Goal: Task Accomplishment & Management: Manage account settings

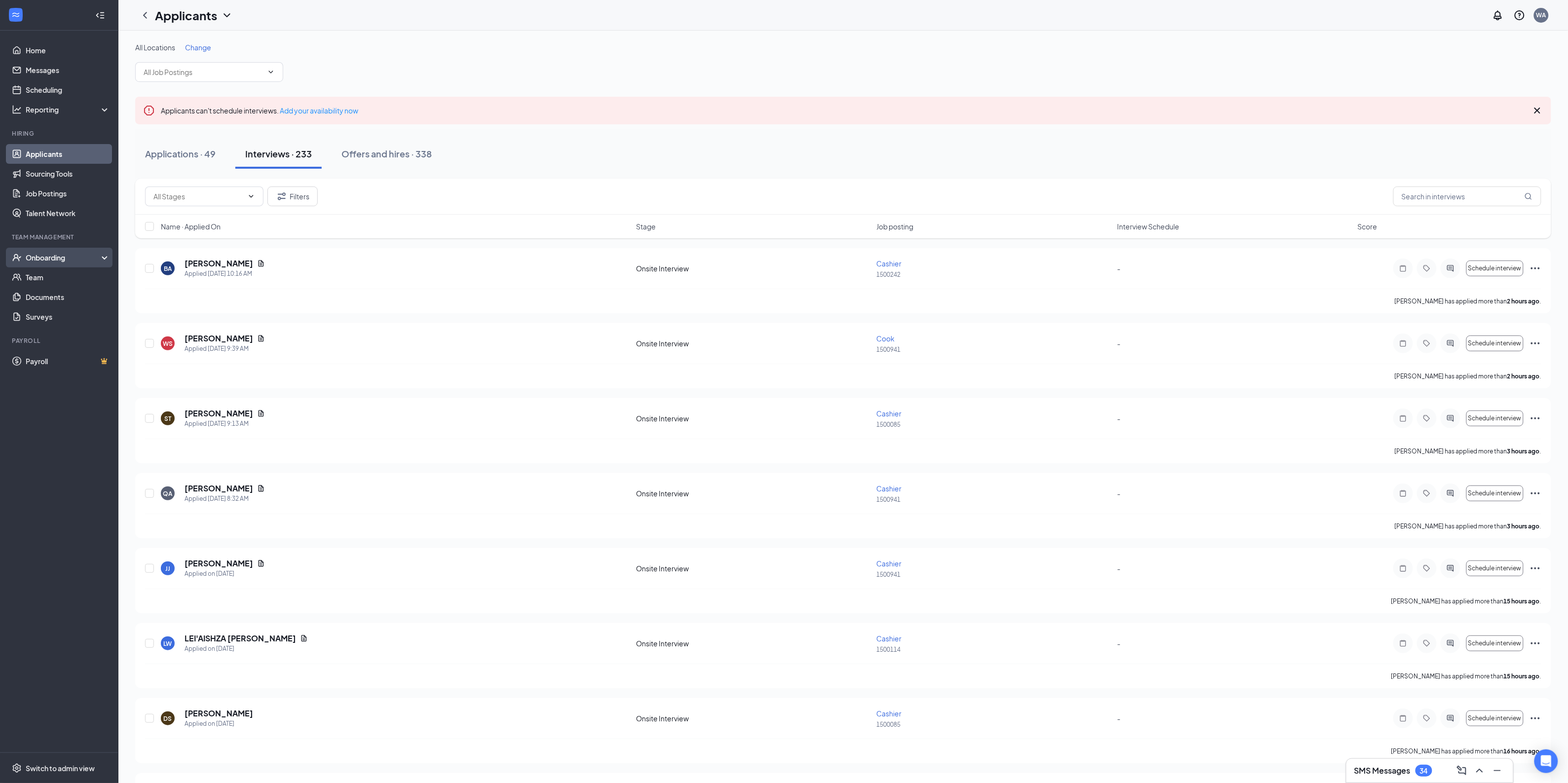
click at [47, 257] on div "Onboarding" at bounding box center [64, 257] width 76 height 10
click at [57, 277] on link "Overview" at bounding box center [68, 277] width 84 height 20
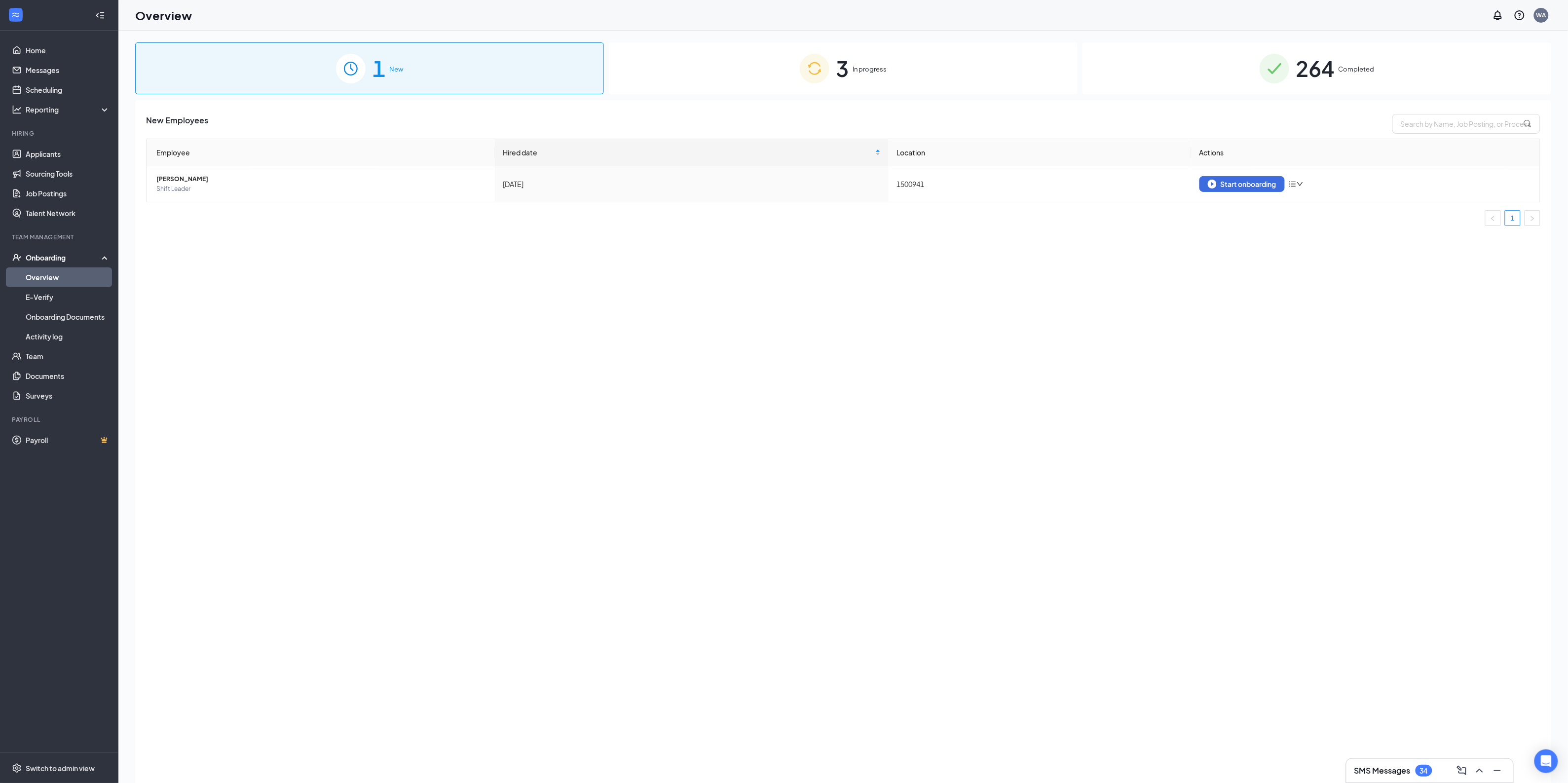
click at [1264, 67] on img at bounding box center [1274, 68] width 30 height 30
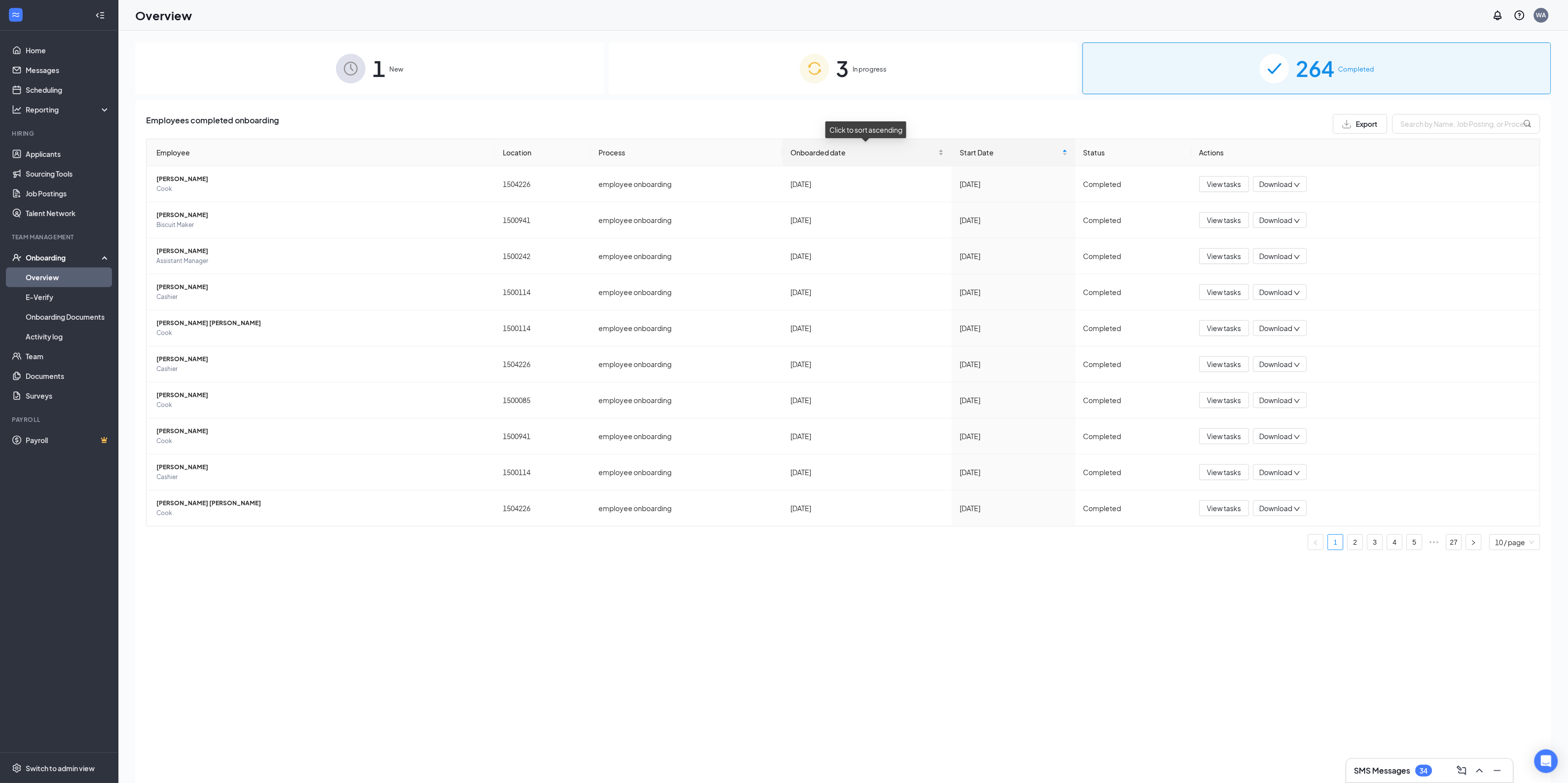
click at [853, 147] on div "Onboarded date" at bounding box center [867, 152] width 153 height 11
click at [248, 224] on span "Shift Leader" at bounding box center [321, 224] width 330 height 10
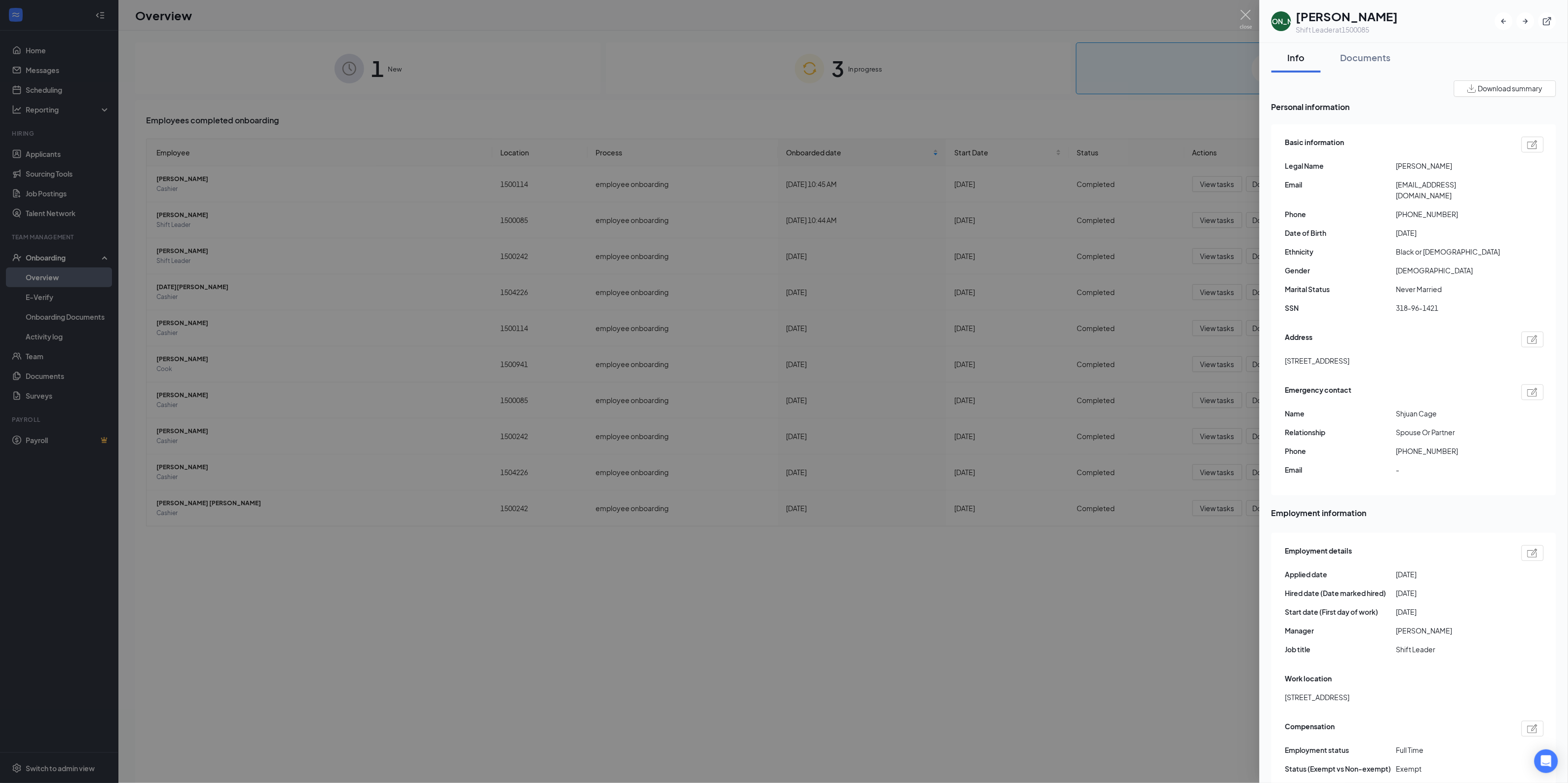
scroll to position [62, 0]
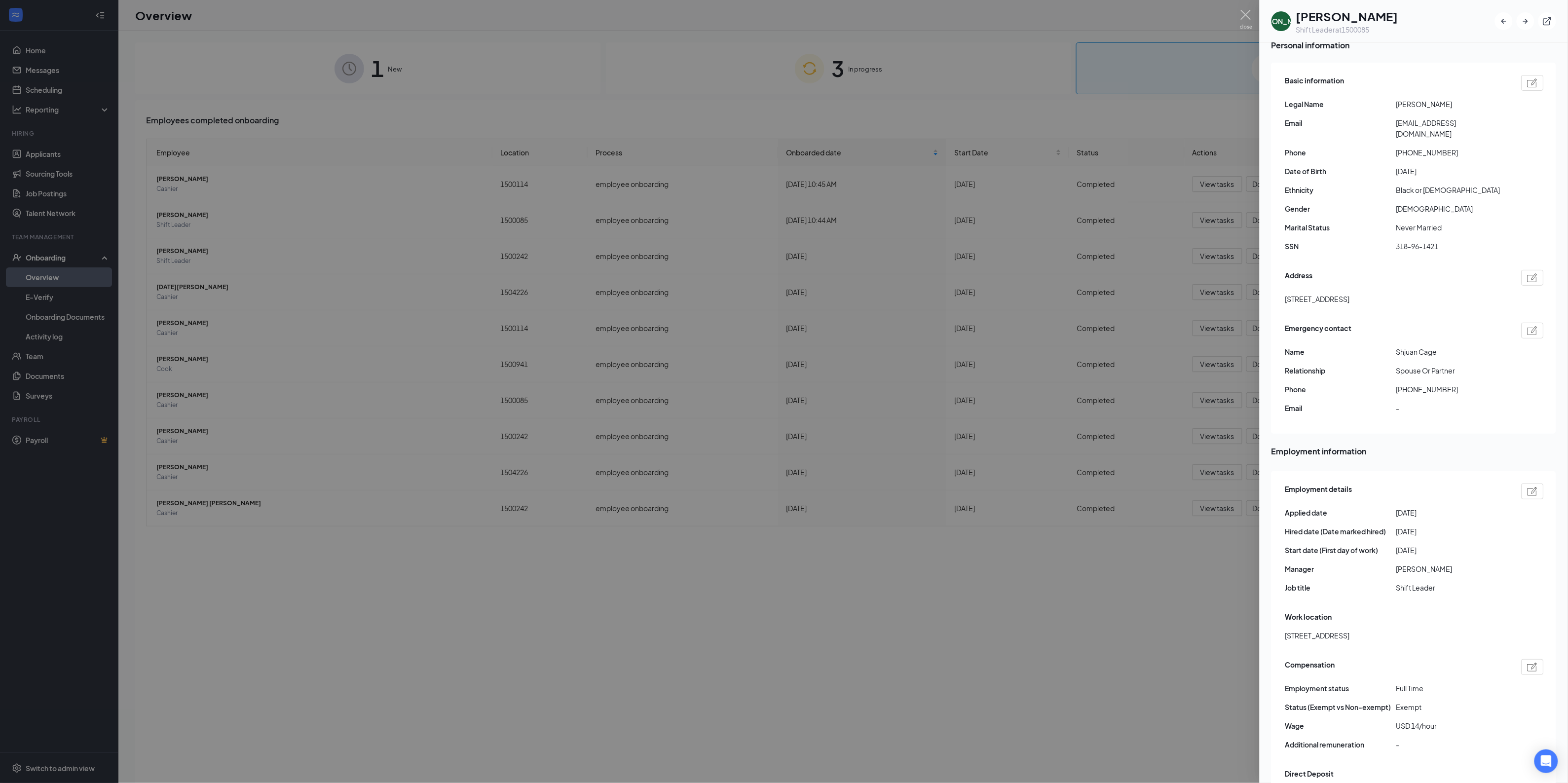
click at [1001, 18] on div at bounding box center [784, 391] width 1568 height 783
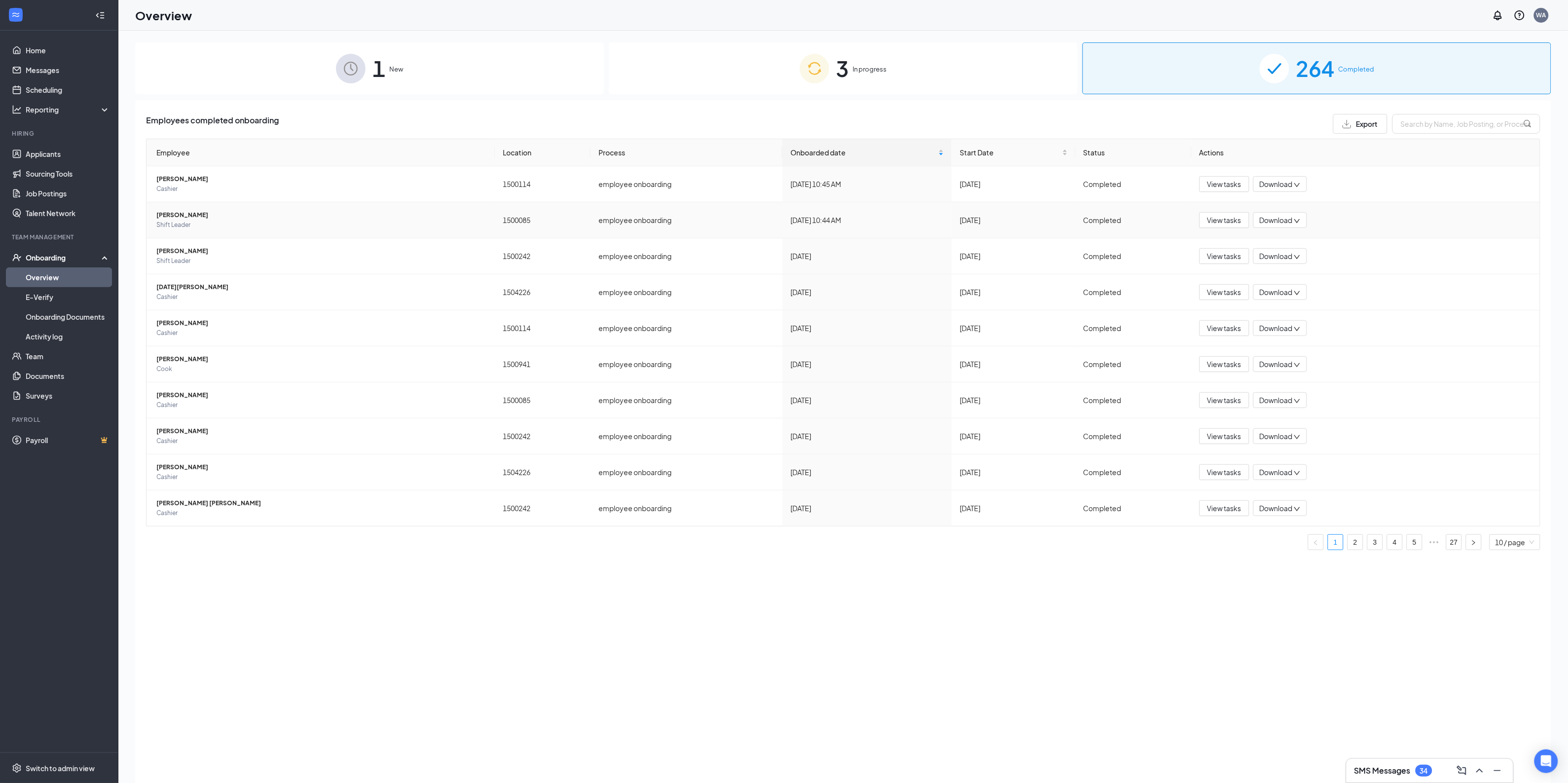
click at [242, 214] on span "[PERSON_NAME]" at bounding box center [321, 214] width 330 height 10
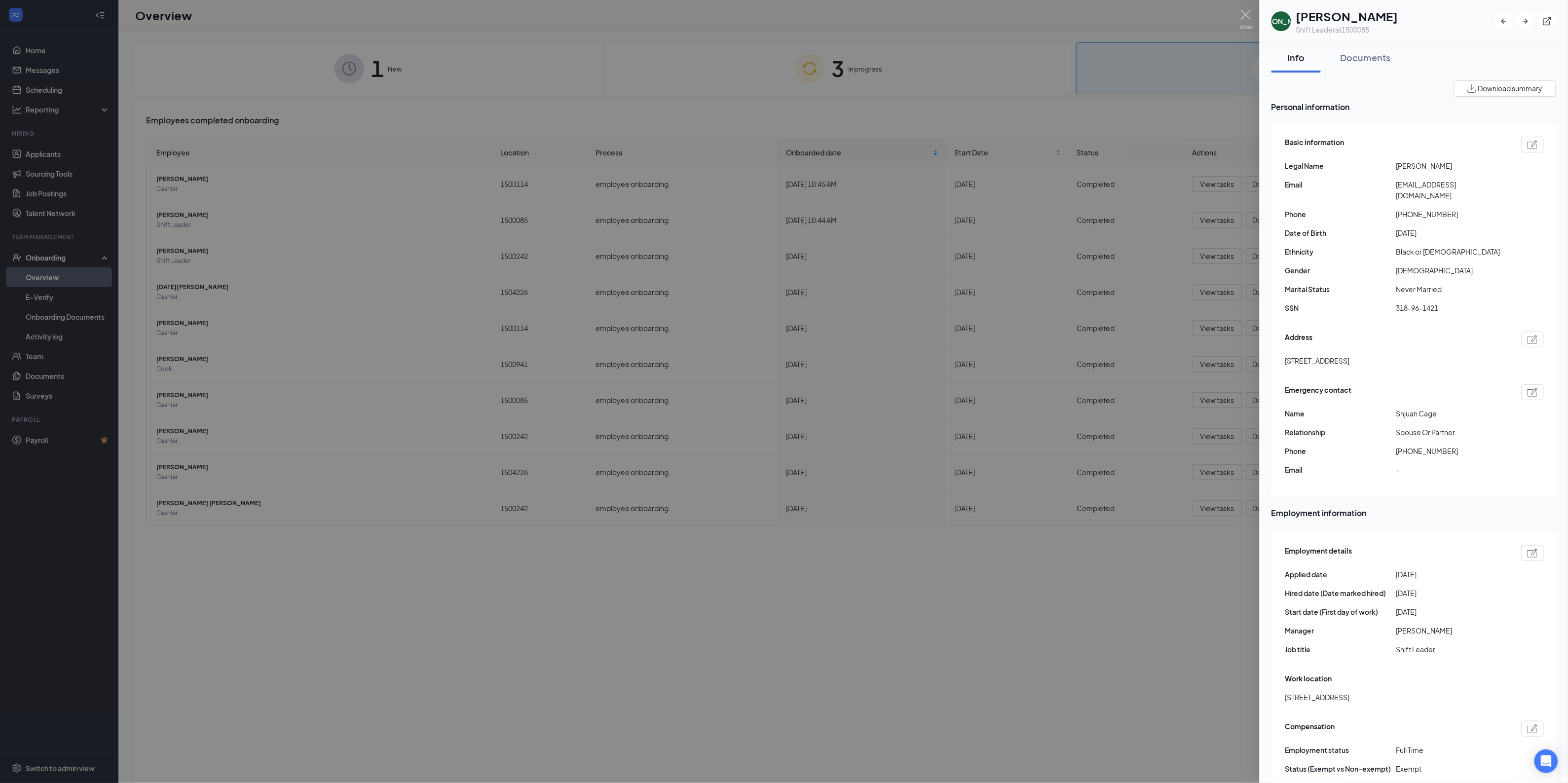
click at [1470, 21] on div "[PERSON_NAME] Shift Leader at 1500085" at bounding box center [1413, 22] width 284 height 27
drag, startPoint x: 985, startPoint y: 41, endPoint x: 1061, endPoint y: 27, distance: 77.3
click at [985, 40] on div at bounding box center [784, 391] width 1568 height 783
